Goal: Complete application form

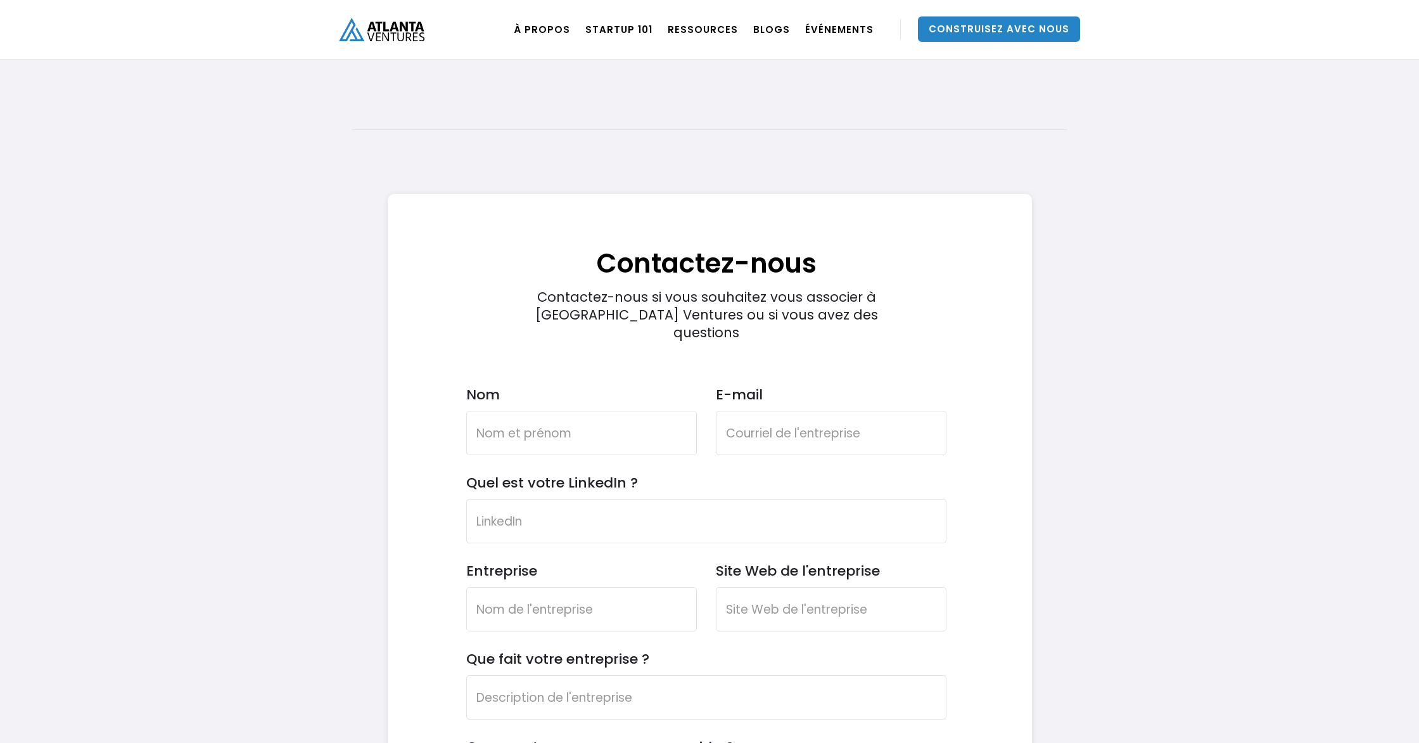
scroll to position [3674, 0]
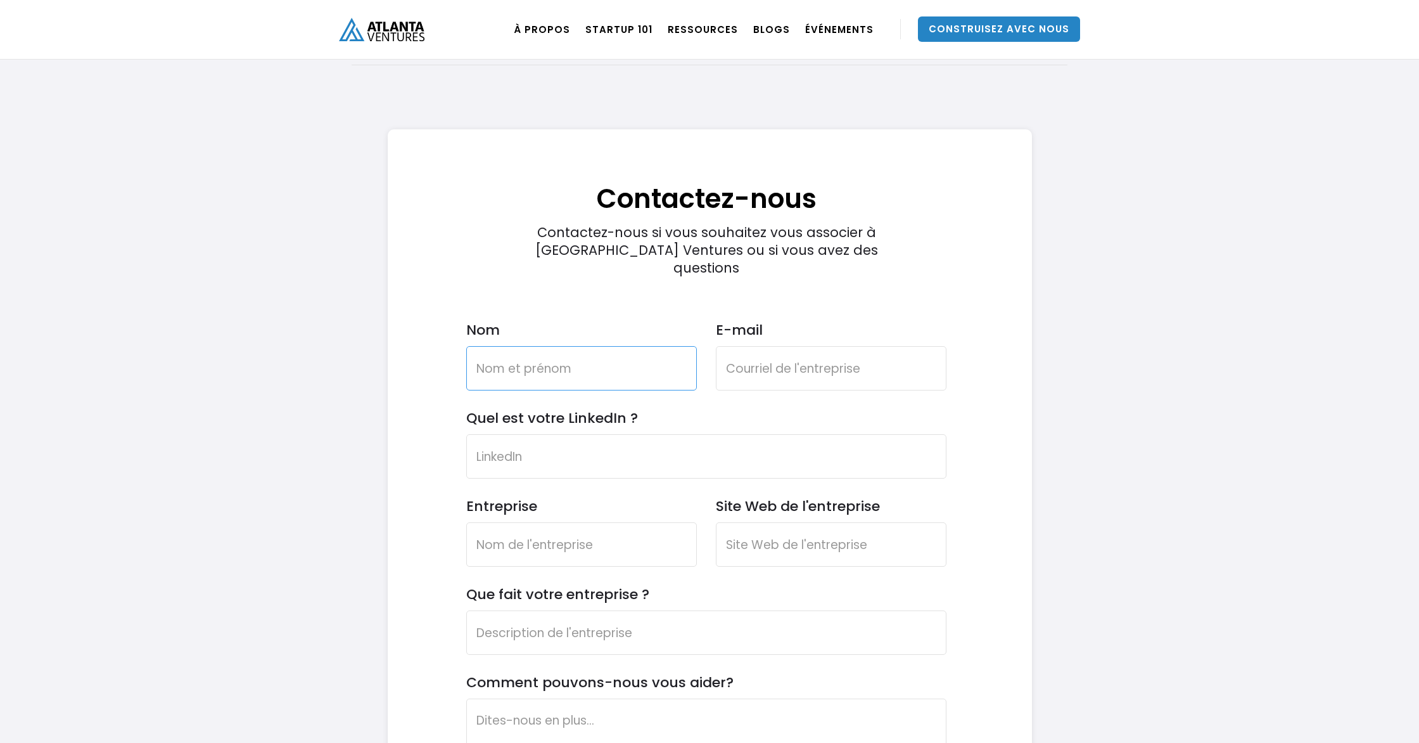
click at [668, 351] on input "Nom" at bounding box center [581, 368] width 231 height 44
type input "[PERSON_NAME]"
type input "[EMAIL_ADDRESS][DOMAIN_NAME]"
click at [654, 434] on input "Quel est votre LinkedIn ?" at bounding box center [706, 456] width 480 height 44
type input "[PERSON_NAME]"
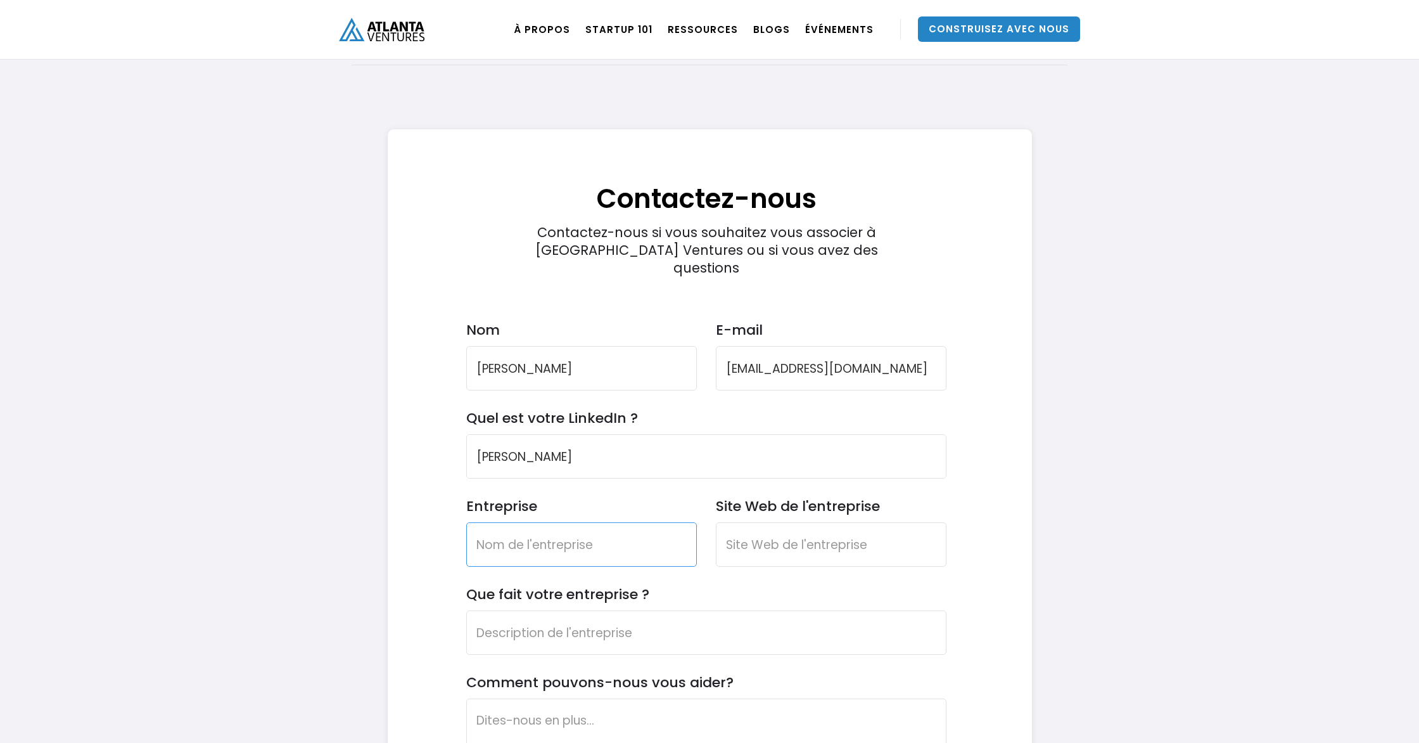
click at [588, 522] on input "Entreprise" at bounding box center [581, 544] width 231 height 44
type input "La brune raw hair"
click at [829, 522] on input "Site Web de l'entreprise" at bounding box center [831, 544] width 231 height 44
click at [558, 610] on input "Que fait votre entreprise ?" at bounding box center [706, 632] width 480 height 44
paste input "[URL][DOMAIN_NAME]"
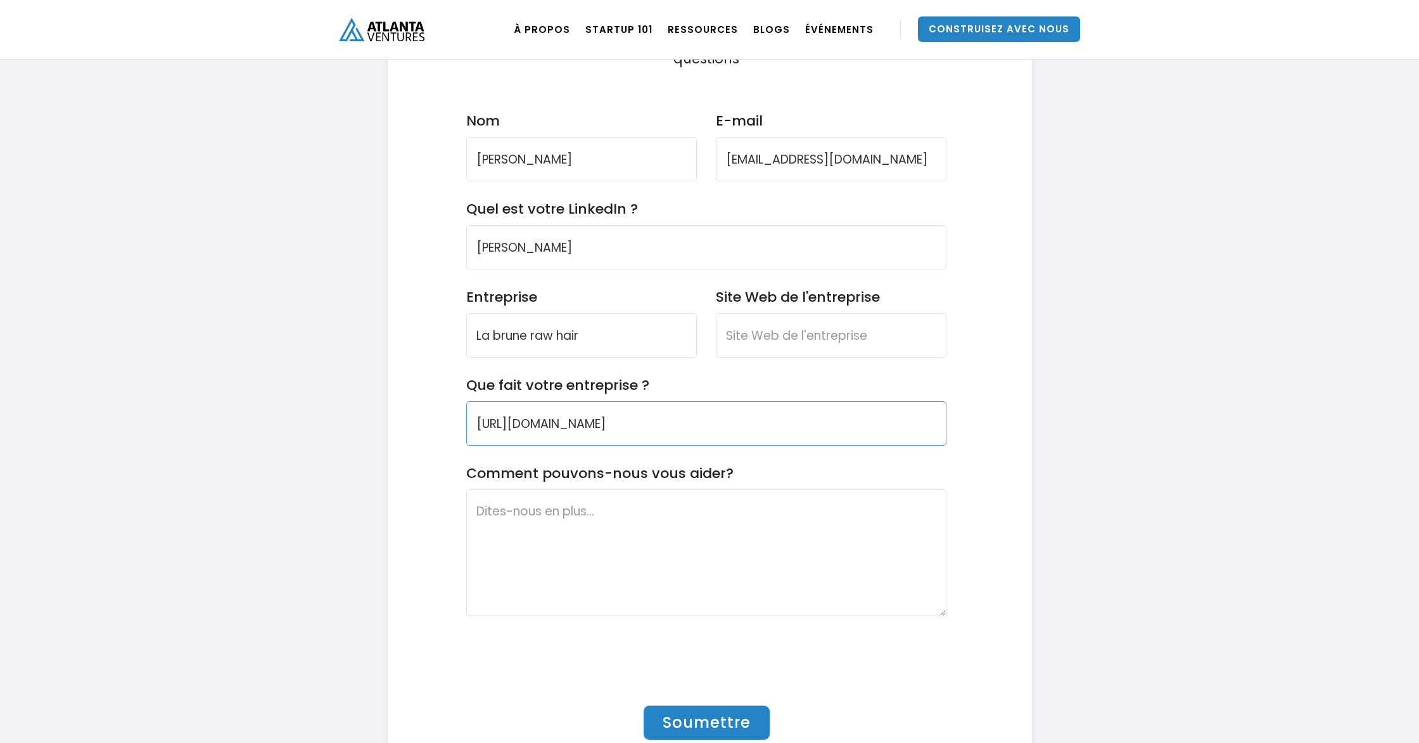
scroll to position [3902, 0]
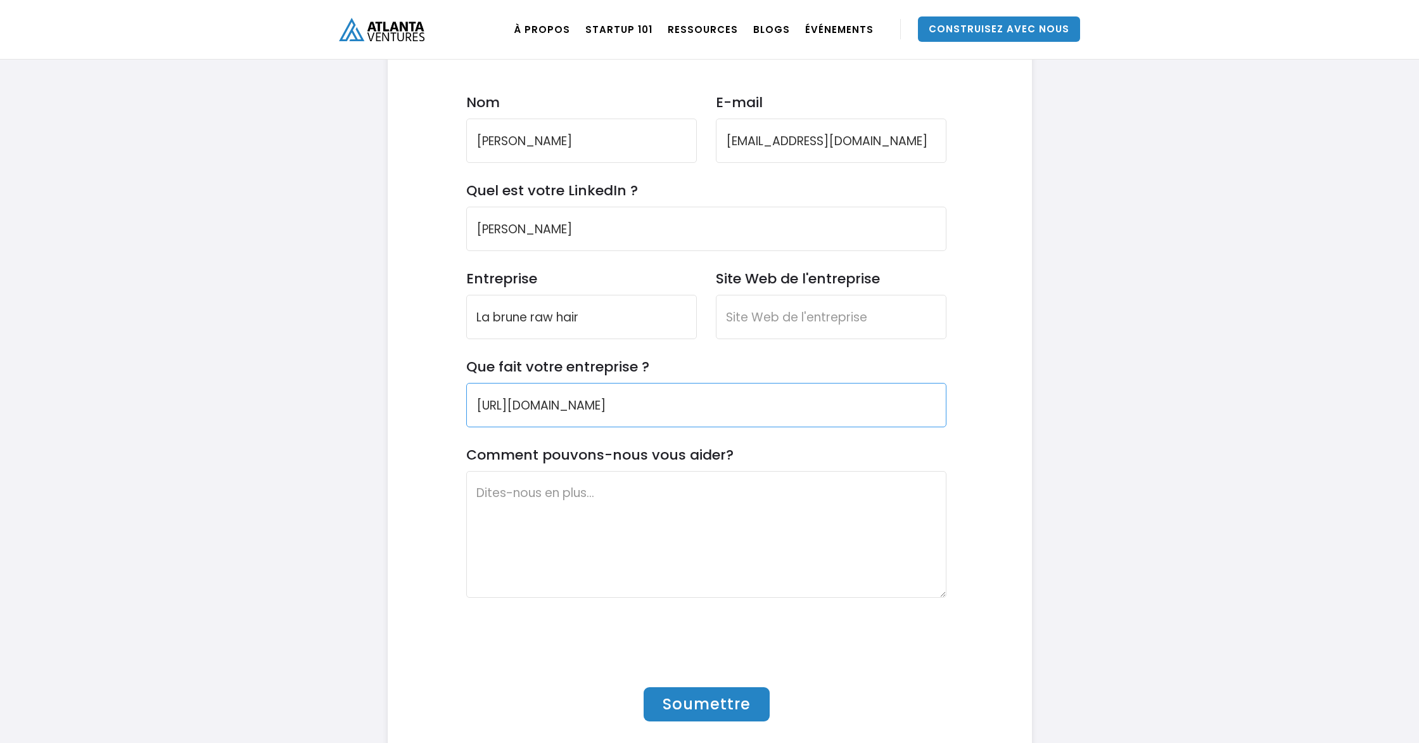
type input "[URL][DOMAIN_NAME]"
click at [553, 480] on textarea "Comment pouvons-nous vous aider?" at bounding box center [706, 534] width 480 height 127
paste textarea "Lore Ipsumdo Sitametc Adip, E’s doeiusmo tem in utlaboree Do Magna Ali Enim, a …"
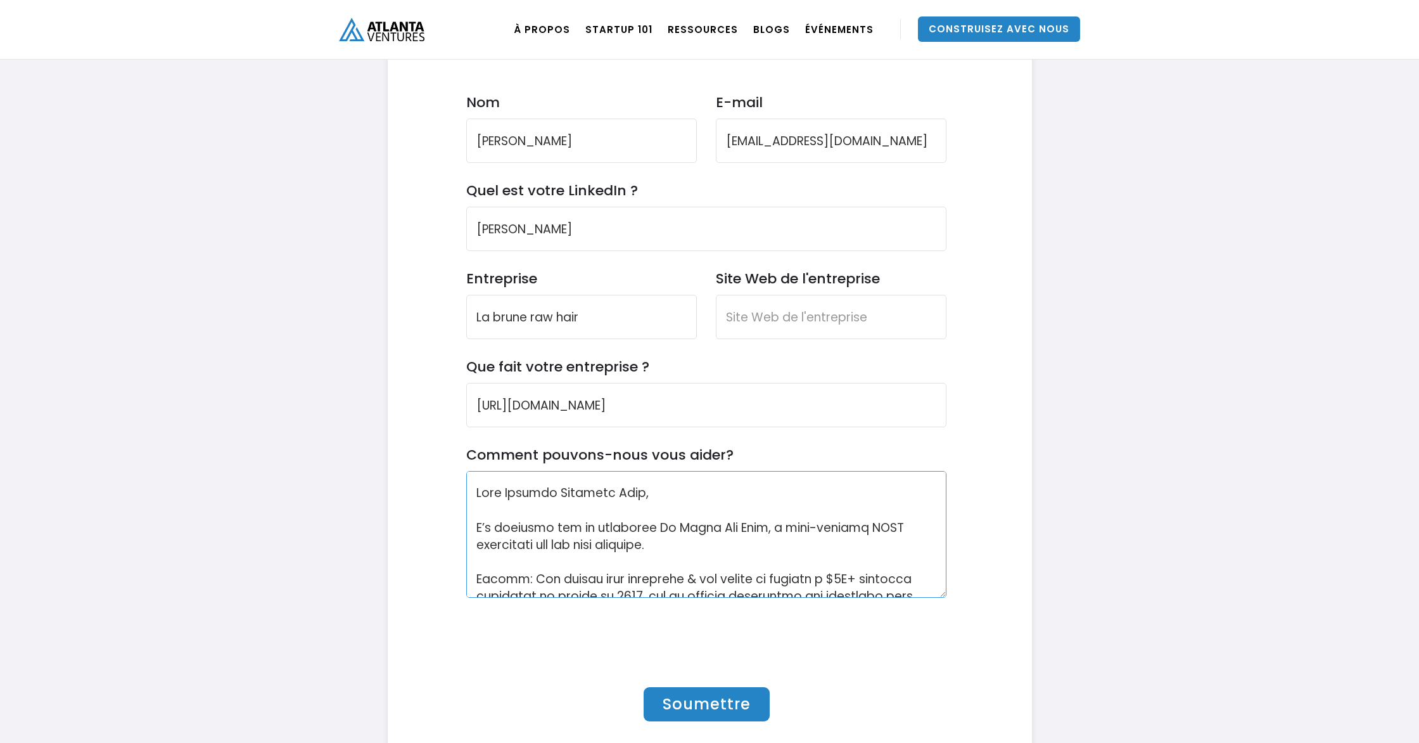
scroll to position [334, 0]
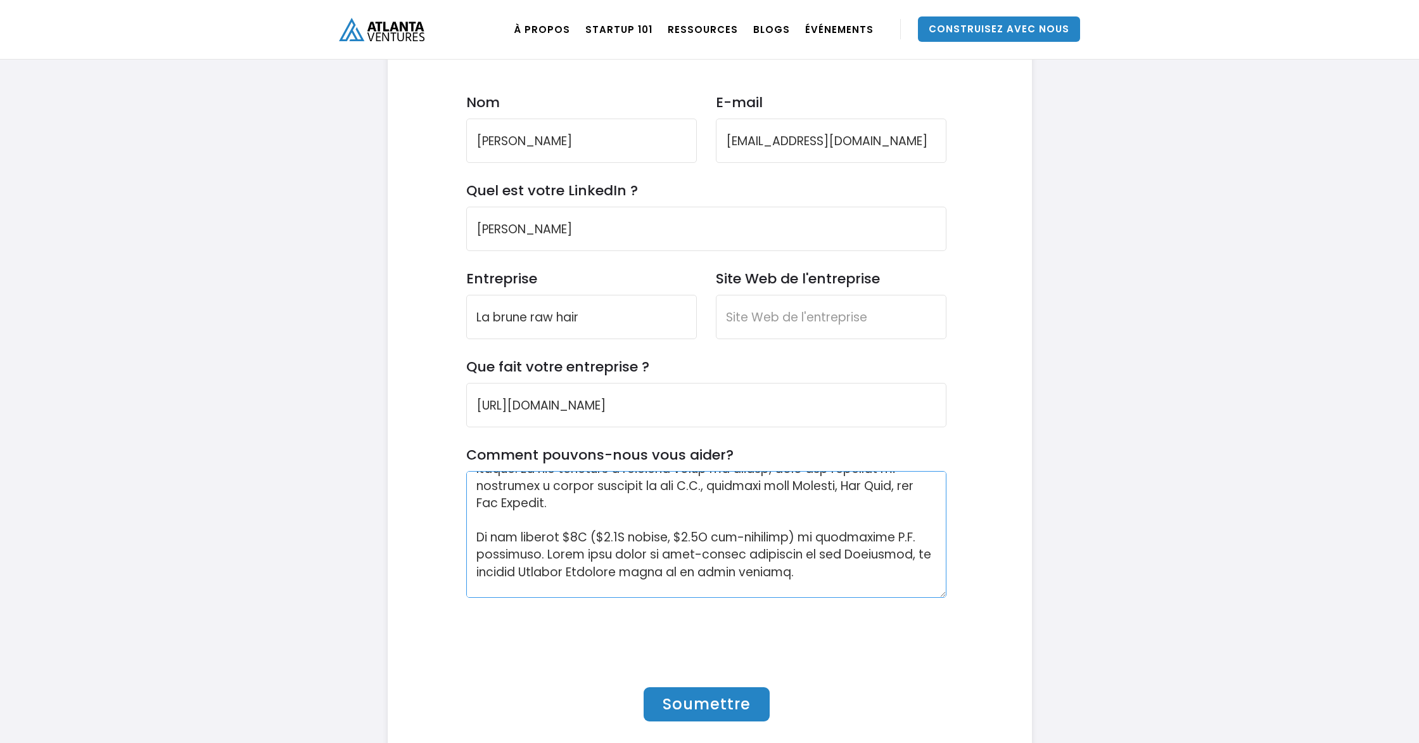
type textarea "Lore Ipsumdo Sitametc Adip, E’s doeiusmo tem in utlaboree Do Magna Ali Enim, a …"
drag, startPoint x: 677, startPoint y: 373, endPoint x: 492, endPoint y: 380, distance: 184.5
click at [414, 357] on div "Contactez-nous Contactez-nous si vous souhaitez vous associer à [GEOGRAPHIC_DAT…" at bounding box center [707, 337] width 600 height 870
click at [746, 295] on input "Site Web de l'entreprise" at bounding box center [831, 317] width 231 height 44
paste input "[URL][DOMAIN_NAME]"
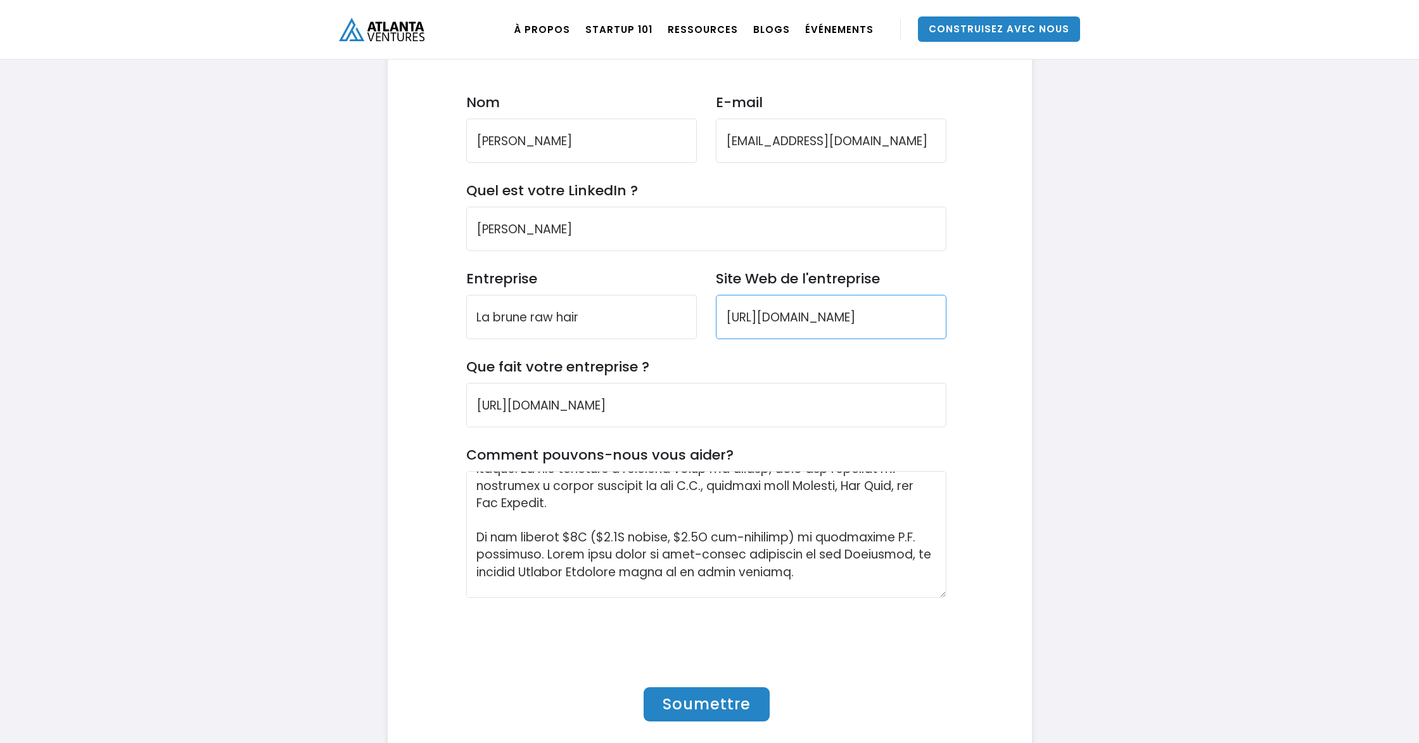
type input "[URL][DOMAIN_NAME]"
drag, startPoint x: 726, startPoint y: 375, endPoint x: 485, endPoint y: 355, distance: 240.9
click at [481, 383] on input "[URL][DOMAIN_NAME]" at bounding box center [706, 405] width 480 height 44
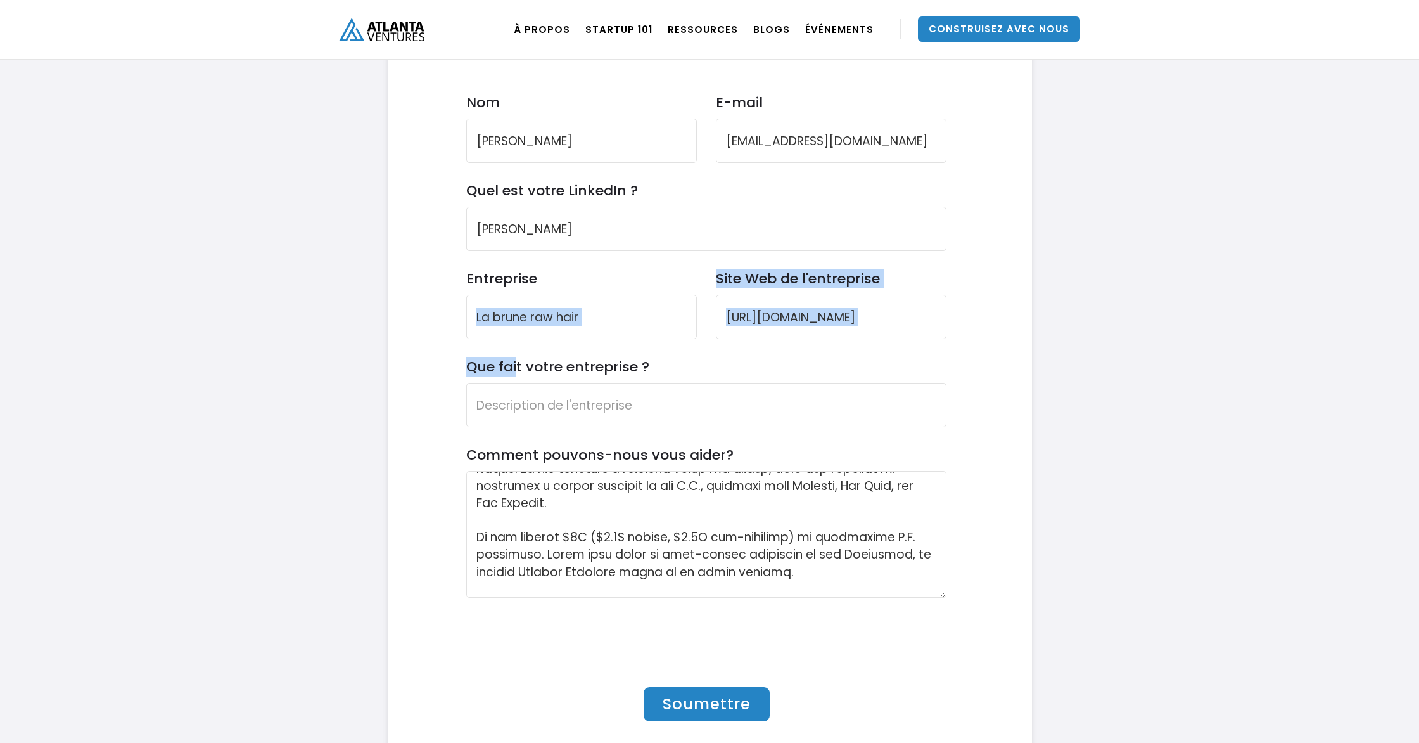
drag, startPoint x: 649, startPoint y: 321, endPoint x: 530, endPoint y: 342, distance: 120.8
click at [522, 336] on form "Contactez-nous Contactez-nous si vous souhaitez vous associer à [GEOGRAPHIC_DAT…" at bounding box center [706, 342] width 480 height 857
drag, startPoint x: 707, startPoint y: 350, endPoint x: 695, endPoint y: 364, distance: 18.0
click at [707, 383] on input "Que fait votre entreprise ?" at bounding box center [706, 405] width 480 height 44
drag, startPoint x: 749, startPoint y: 505, endPoint x: 741, endPoint y: 504, distance: 8.3
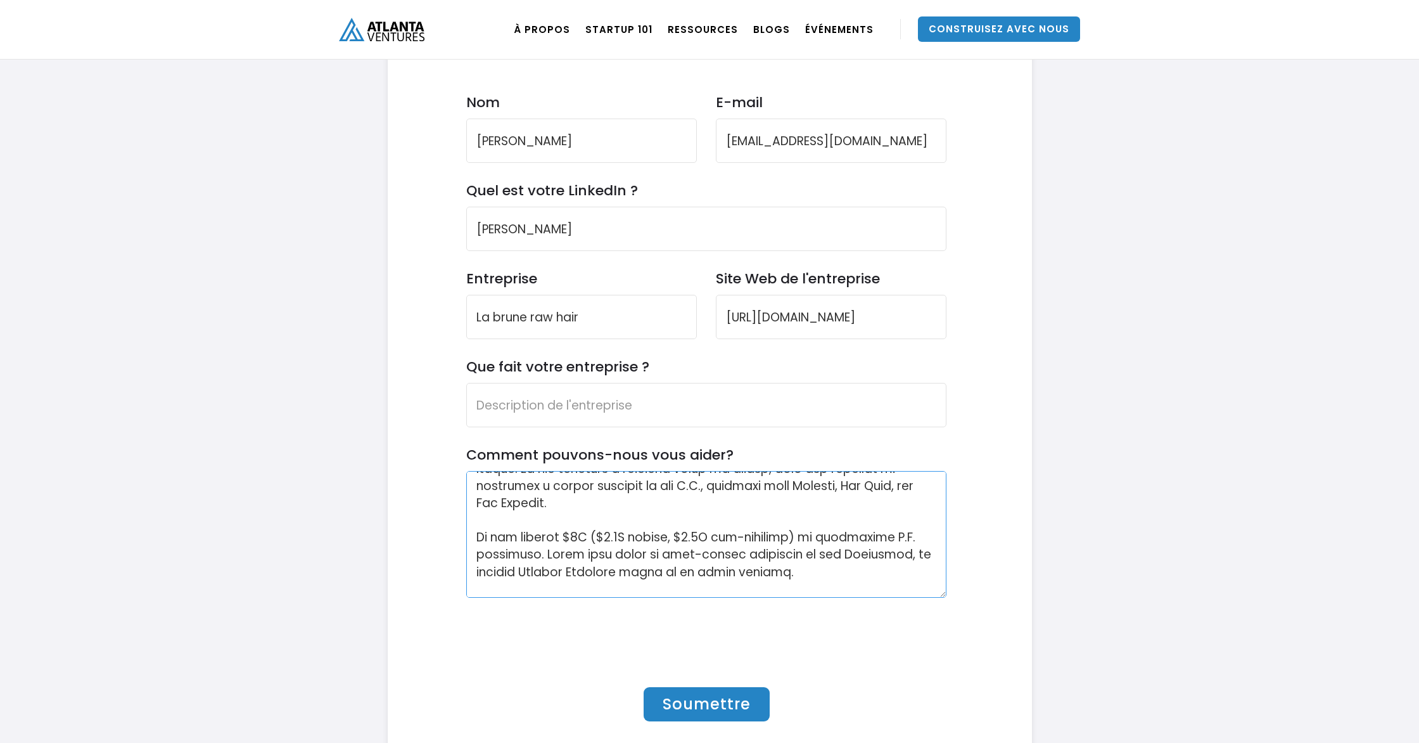
click at [749, 505] on textarea "Comment pouvons-nous vous aider?" at bounding box center [706, 534] width 480 height 127
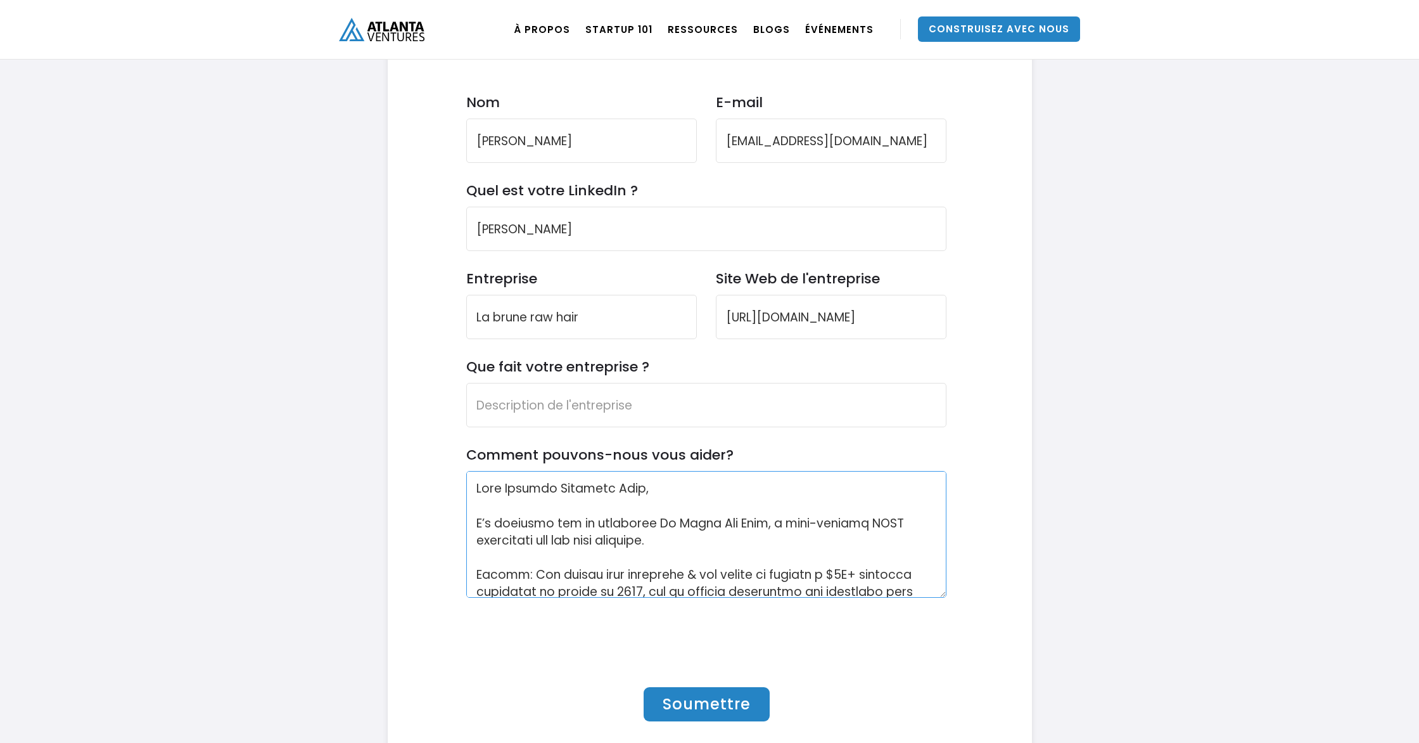
scroll to position [0, 0]
click at [628, 383] on input "Que fait votre entreprise ?" at bounding box center [706, 405] width 480 height 44
type input "s"
click at [565, 383] on input "Que fait votre entreprise ?" at bounding box center [706, 405] width 480 height 44
click at [515, 383] on input "Que fait votre entreprise ?" at bounding box center [706, 405] width 480 height 44
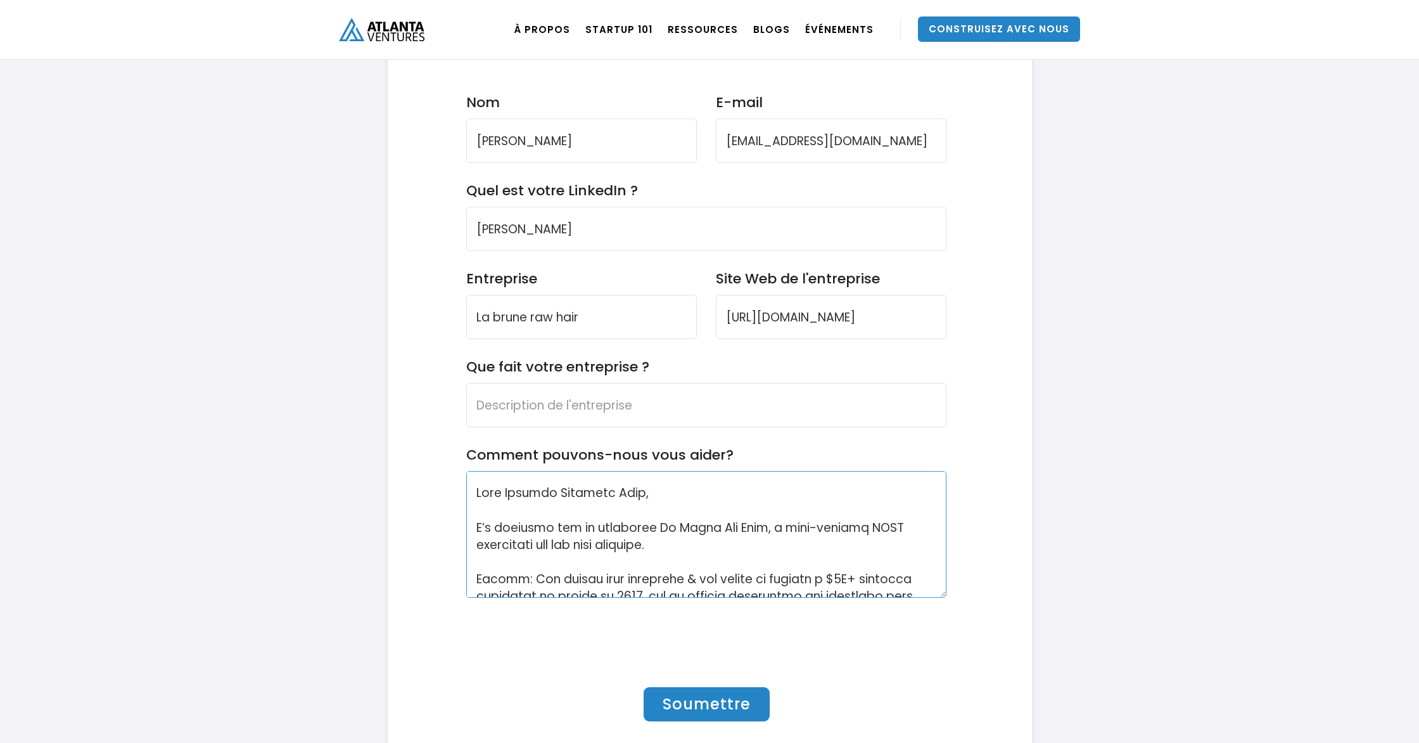
click at [809, 471] on textarea "Comment pouvons-nous vous aider?" at bounding box center [706, 534] width 480 height 127
drag, startPoint x: 964, startPoint y: 382, endPoint x: 985, endPoint y: 373, distance: 22.7
click at [966, 382] on div "Contactez-nous Contactez-nous si vous souhaitez vous associer à [GEOGRAPHIC_DAT…" at bounding box center [707, 337] width 600 height 870
click at [650, 383] on input "Que fait votre entreprise ?" at bounding box center [706, 405] width 480 height 44
click at [482, 346] on form "Contactez-nous Contactez-nous si vous souhaitez vous associer à [GEOGRAPHIC_DAT…" at bounding box center [706, 342] width 480 height 857
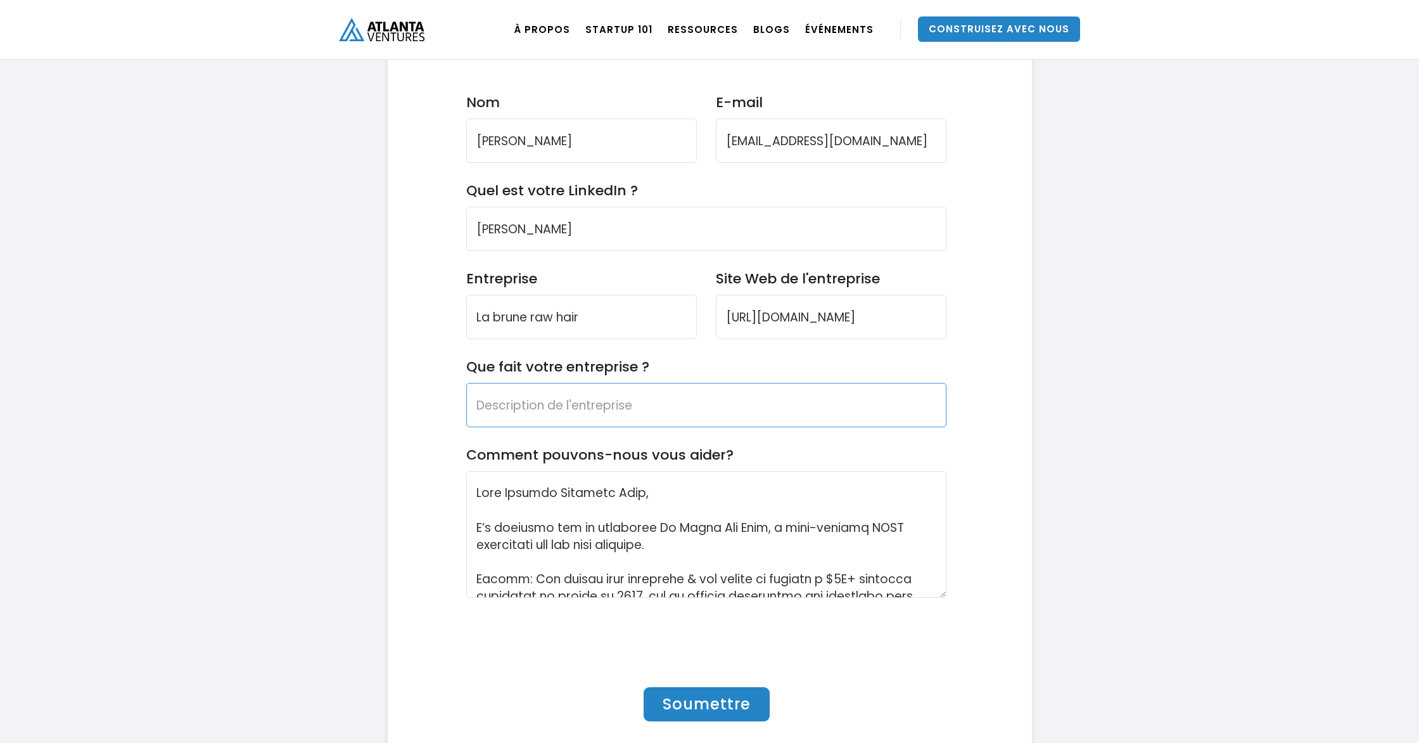
paste input "La Brune Raw Hair is a French DNVB specializing in premium raw Indian hair. Bor…"
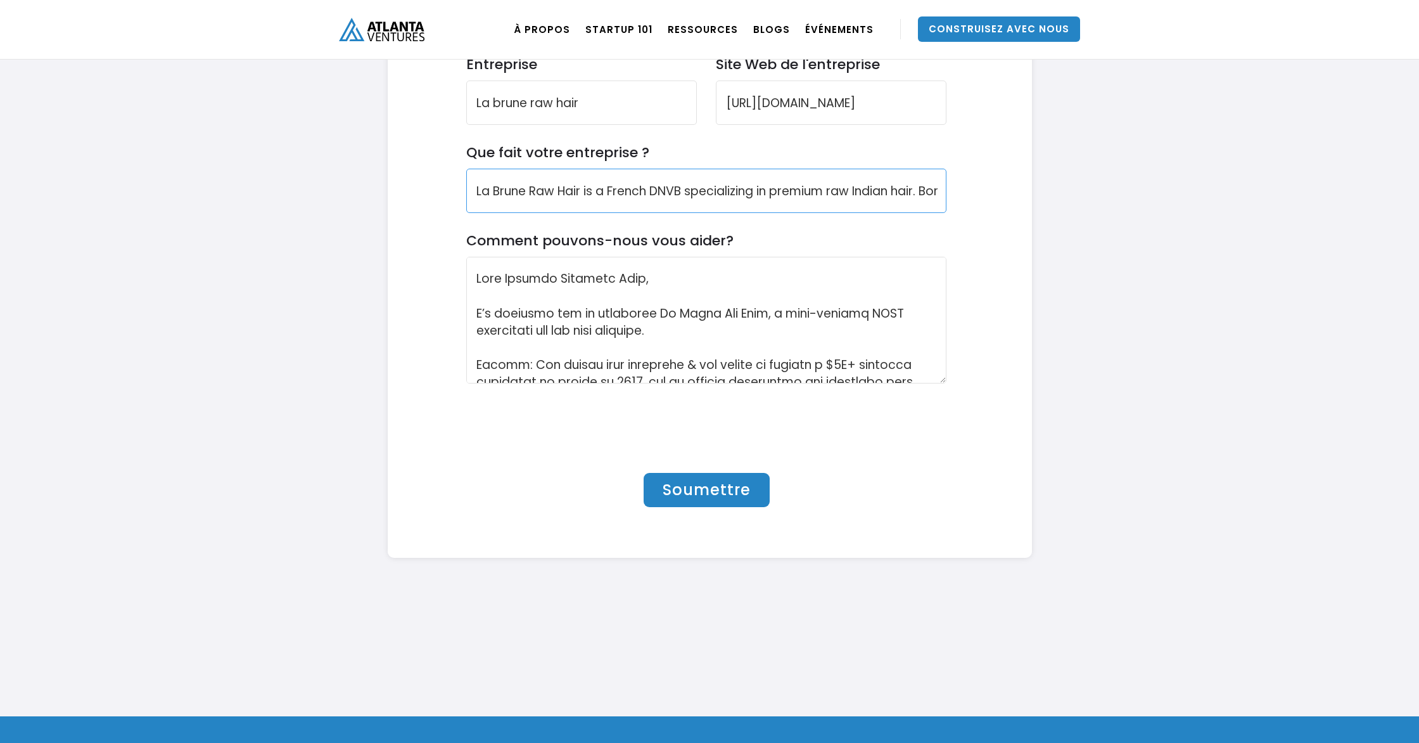
scroll to position [4114, 0]
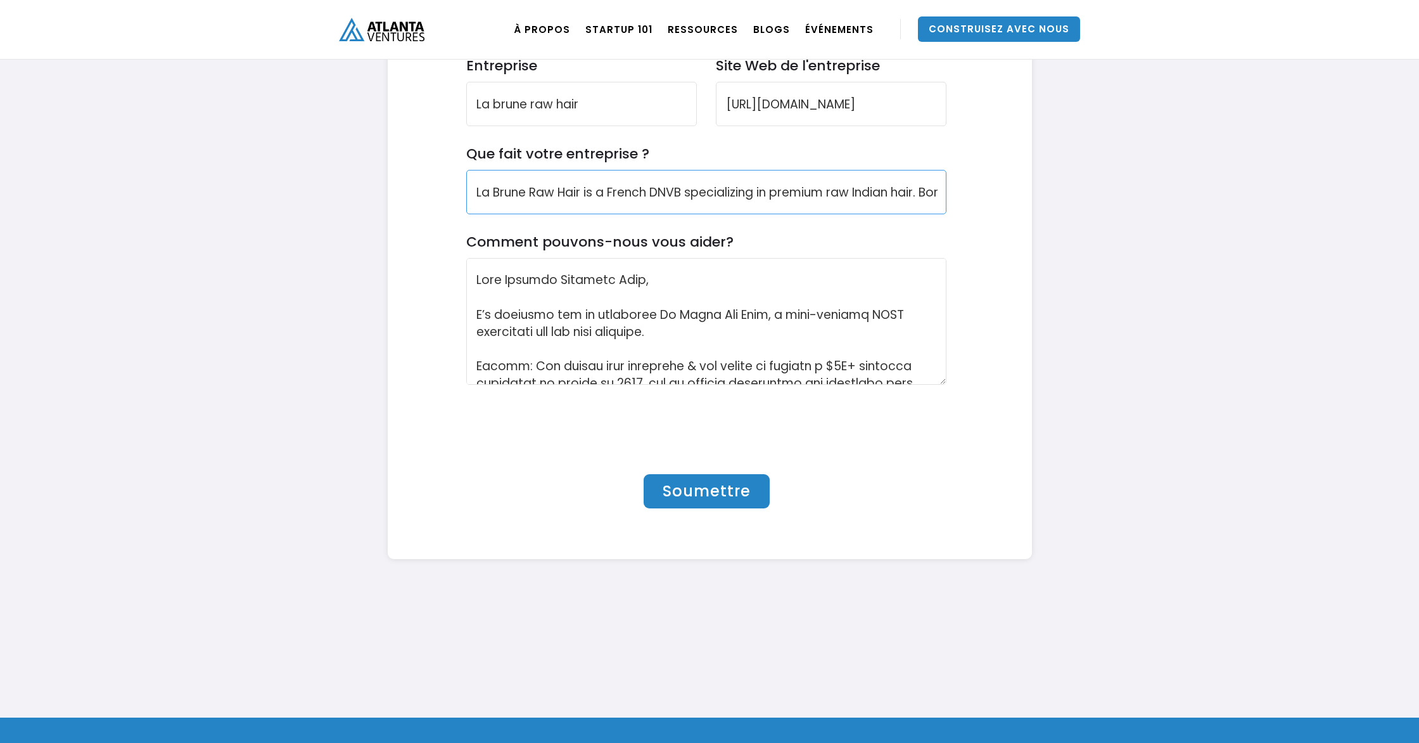
type input "La Brune Raw Hair is a French DNVB specializing in premium raw Indian hair. Bor…"
click at [753, 474] on input "Soumettre" at bounding box center [707, 491] width 126 height 34
type input "Please wait..."
